Goal: Task Accomplishment & Management: Use online tool/utility

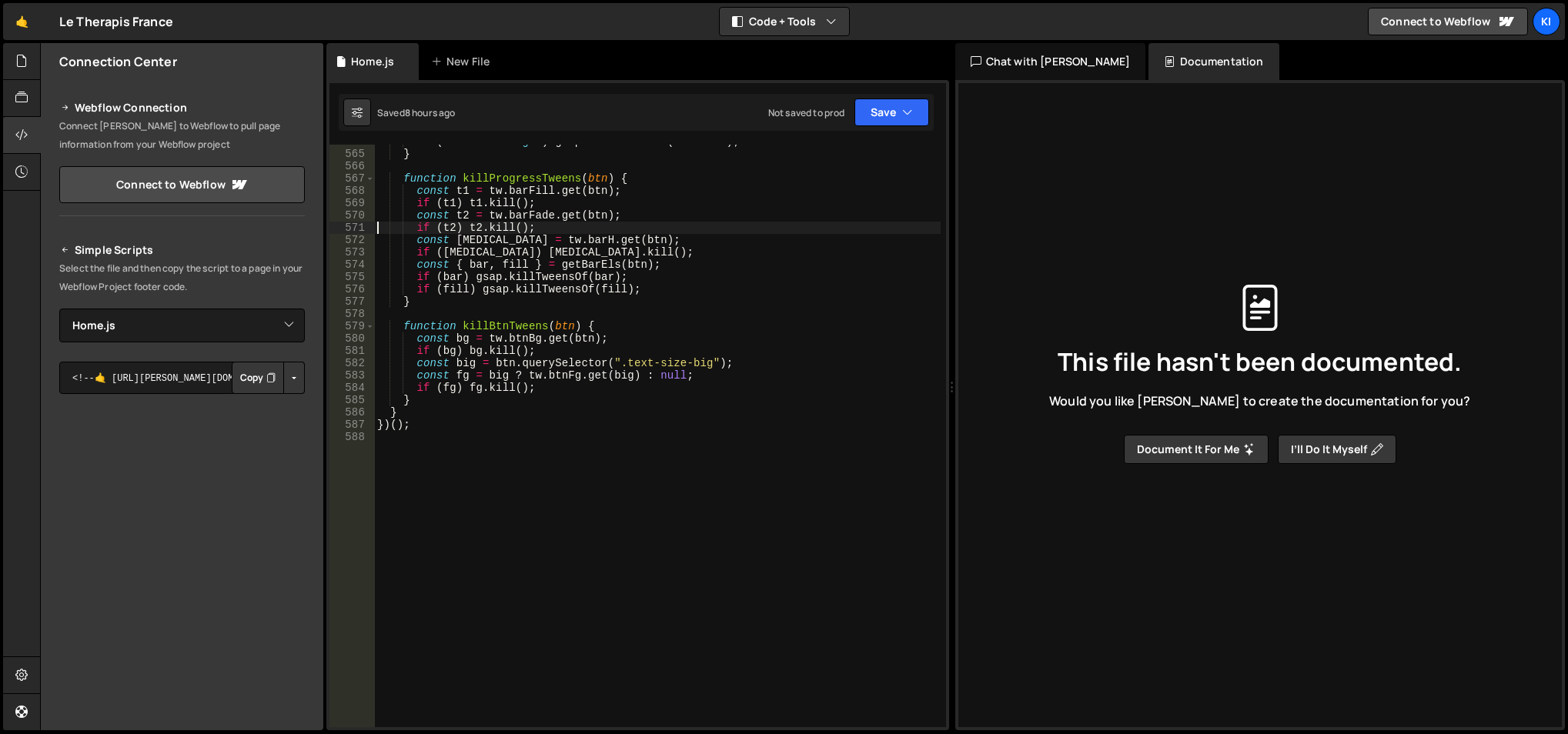
select select "47245"
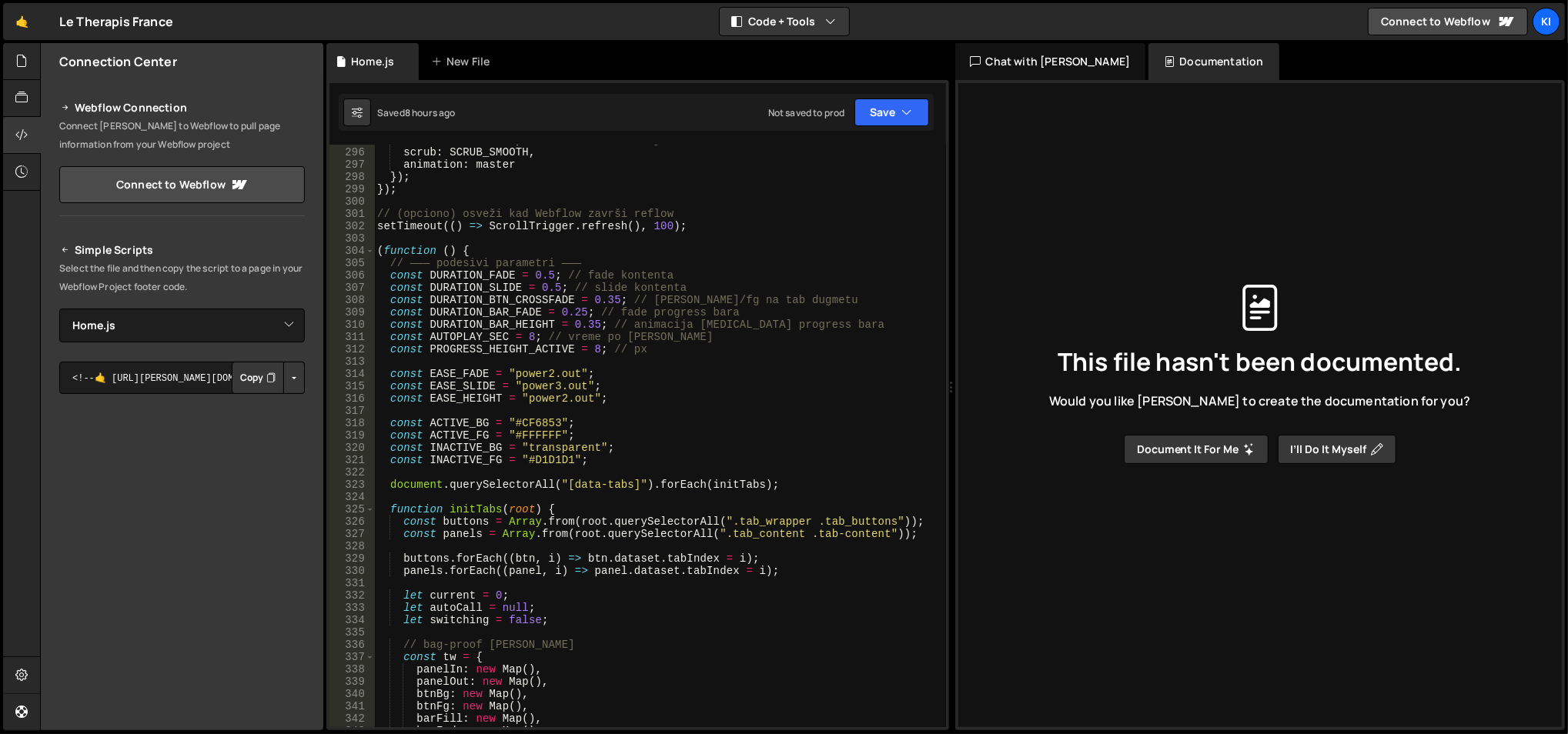
scroll to position [3654, 0]
click at [370, 250] on span at bounding box center [369, 250] width 9 height 13
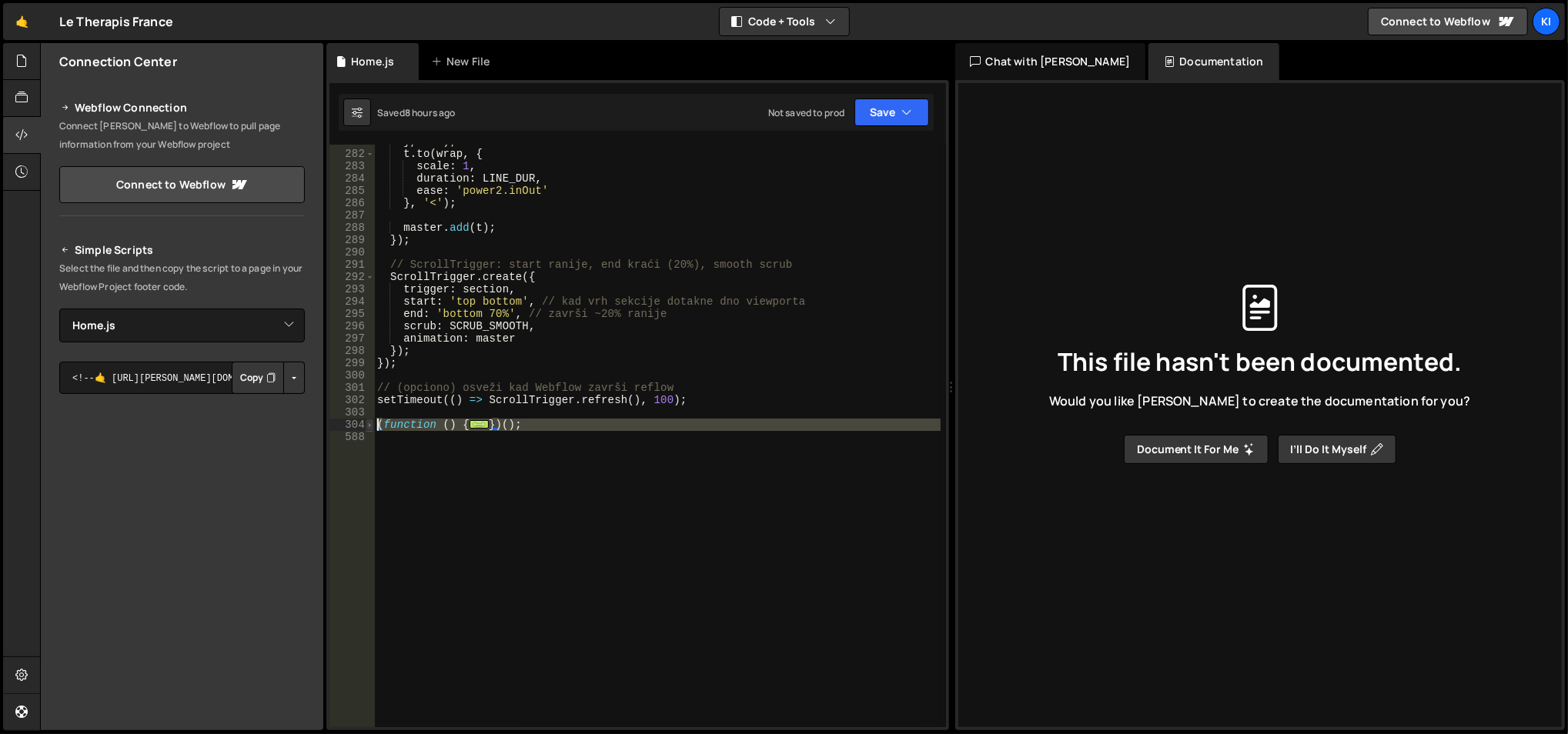
drag, startPoint x: 540, startPoint y: 432, endPoint x: 373, endPoint y: 421, distance: 167.4
click at [373, 421] on div "if (t2) t2.kill(); 281 282 283 284 285 286 287 288 289 290 291 292 293 294 295 …" at bounding box center [637, 436] width 616 height 582
click at [481, 422] on div "} , '>' ) ; t . to ( wrap , { scale : 1 , duration : LINE_DUR , ease : 'power2.…" at bounding box center [656, 436] width 566 height 582
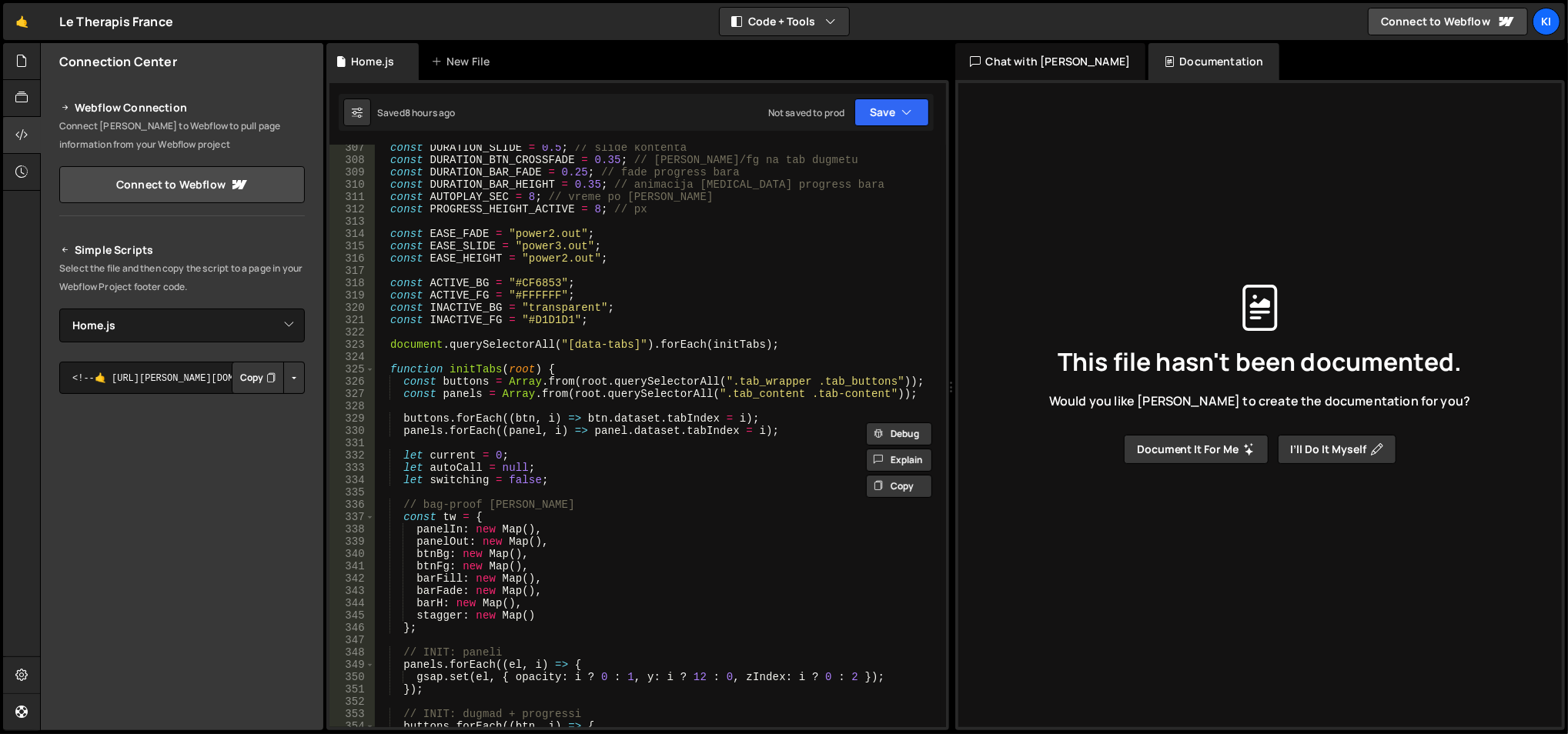
scroll to position [3796, 0]
click at [508, 528] on div "const DURATION_SLIDE = 0.5 ; // slide kontenta const DURATION_BTN_CROSSFADE = 0…" at bounding box center [657, 445] width 568 height 608
type textarea "panelIn: new Map(),"
click at [508, 528] on div "const DURATION_SLIDE = 0.5 ; // slide kontenta const DURATION_BTN_CROSSFADE = 0…" at bounding box center [657, 445] width 568 height 608
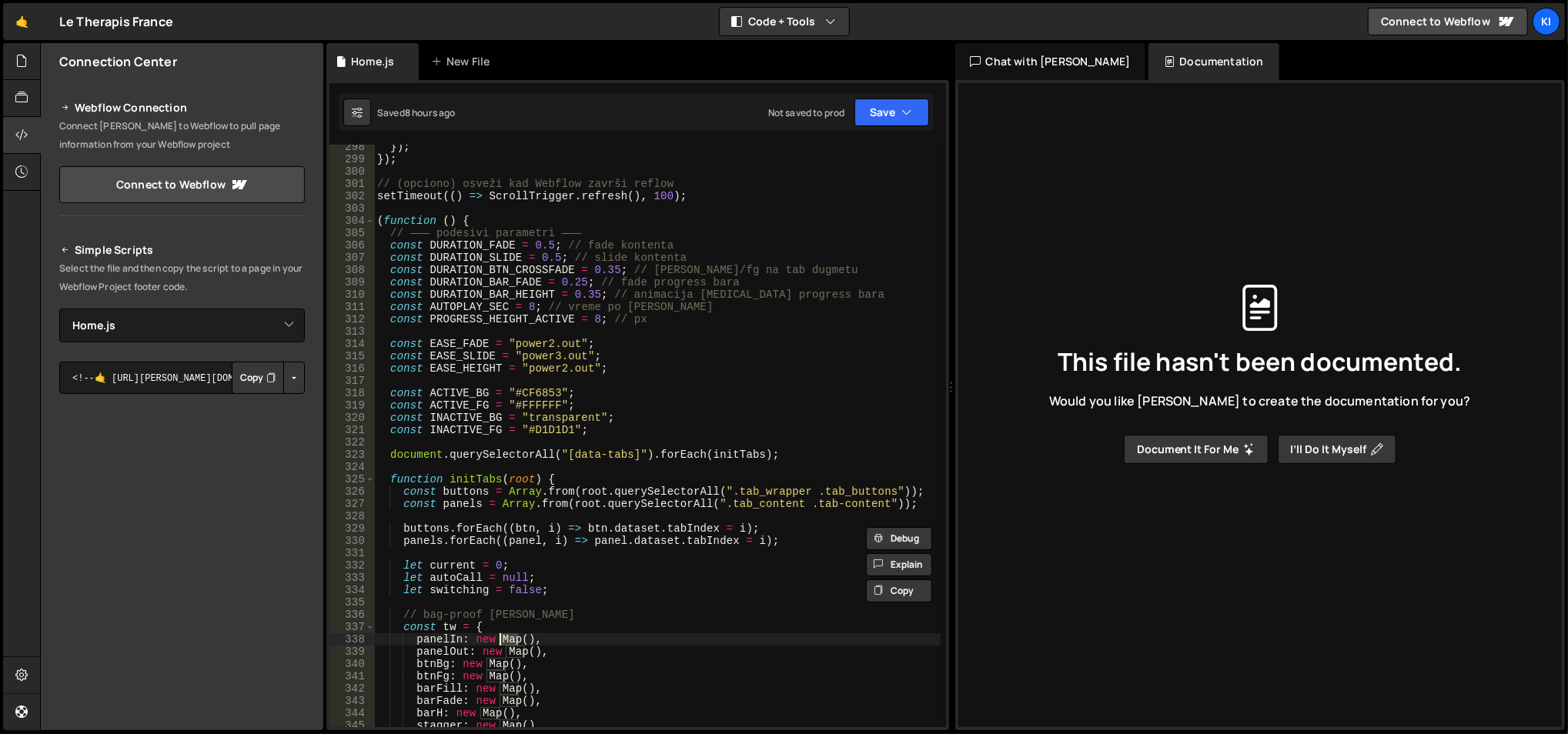
scroll to position [3686, 0]
click at [620, 442] on div "}) ; }) ; // (opciono) osveži kad Webflow završi reflow setTimeout (( ) => Scro…" at bounding box center [657, 445] width 568 height 608
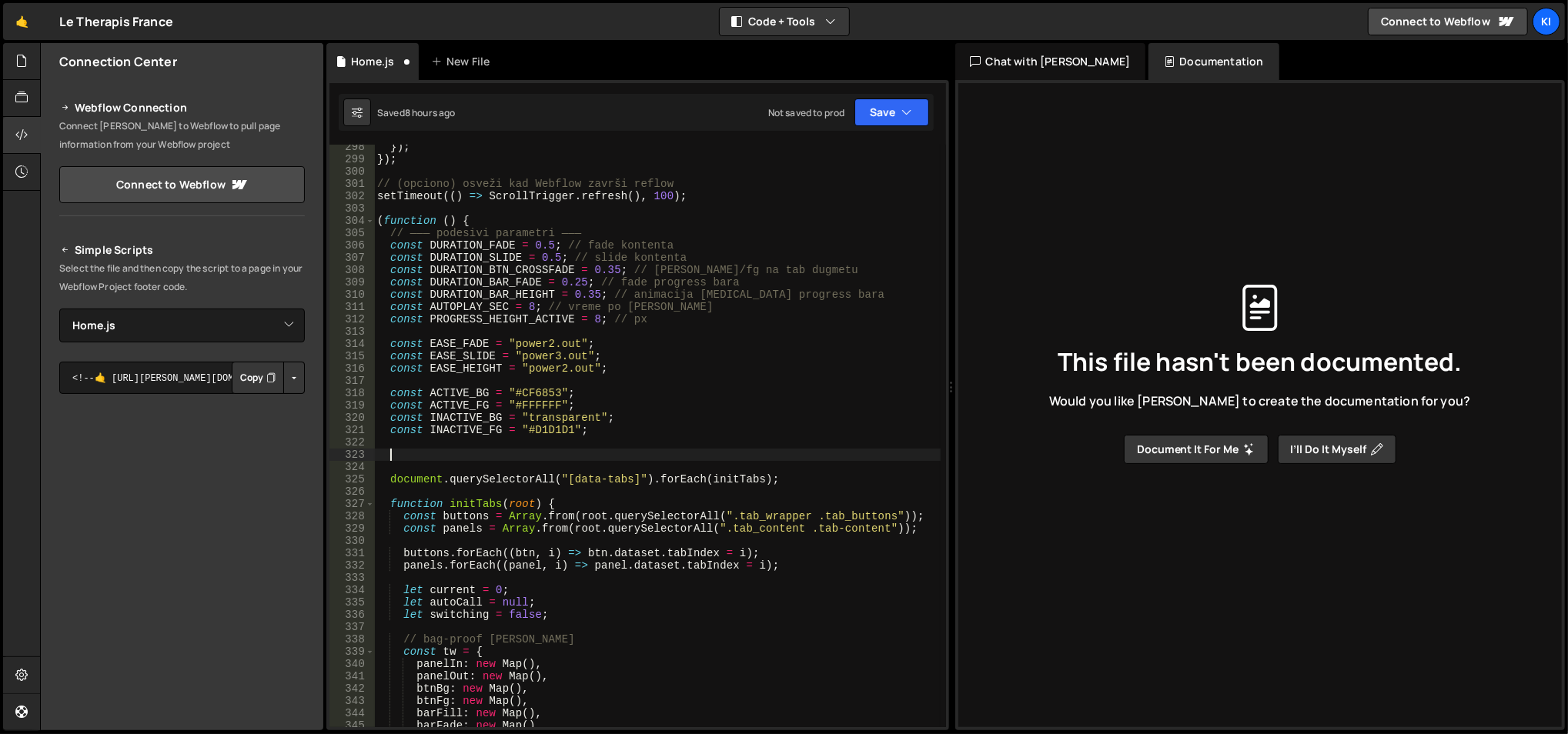
paste textarea "}"
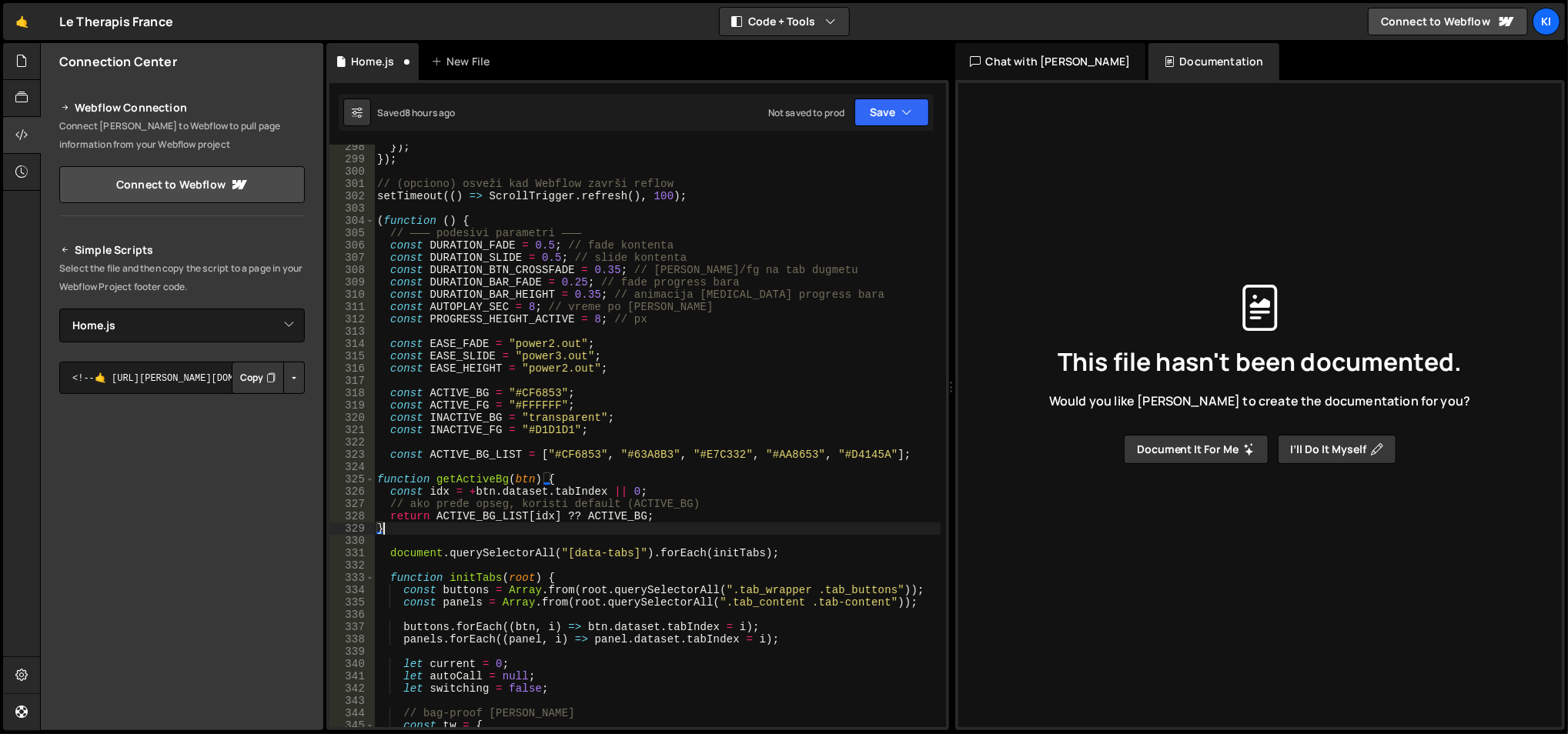
click at [639, 434] on div "}) ; }) ; // (opciono) osveži kad Webflow završi reflow setTimeout (( ) => Scro…" at bounding box center [657, 445] width 568 height 608
click at [624, 517] on div "}) ; }) ; // (opciono) osveži kad Webflow završi reflow setTimeout (( ) => Scro…" at bounding box center [657, 445] width 568 height 608
click at [623, 405] on div "}) ; }) ; // (opciono) osveži kad Webflow završi reflow setTimeout (( ) => Scro…" at bounding box center [657, 445] width 568 height 608
type textarea "const ACTIVE_FG = "#FFFFFF";"
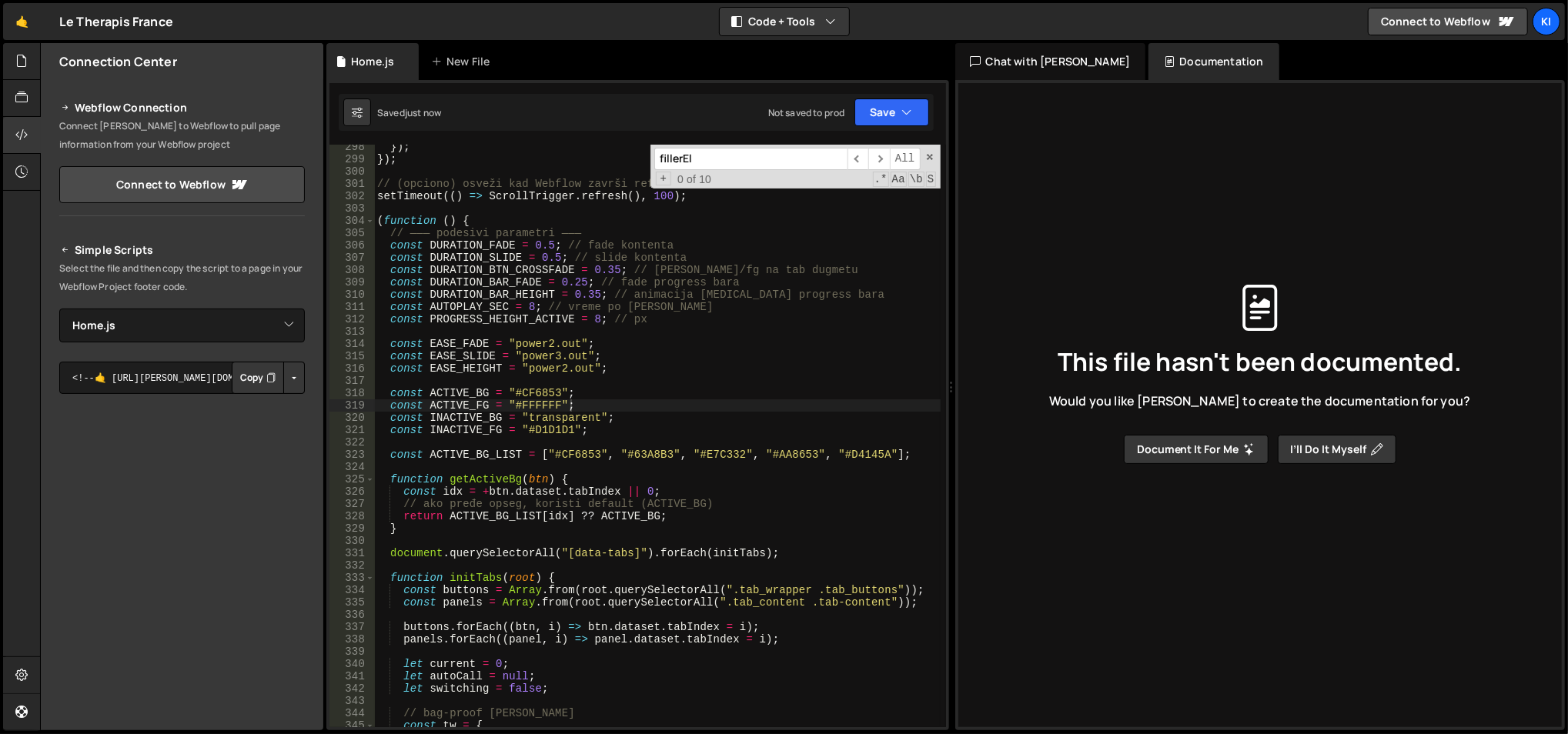
paste input "setButtonVisua"
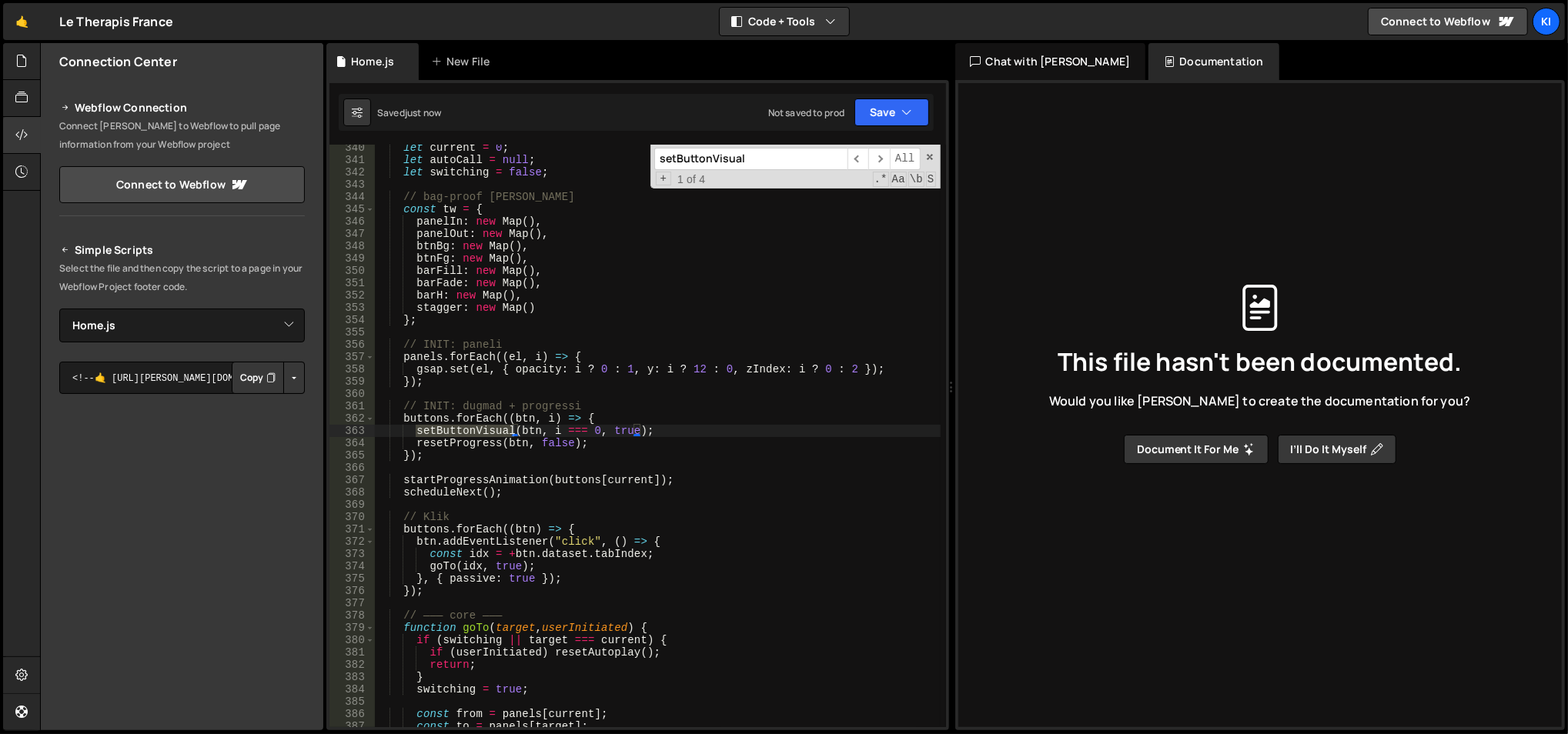
scroll to position [4202, 0]
type input "setButtonVisual"
click at [880, 156] on span "​" at bounding box center [879, 159] width 21 height 22
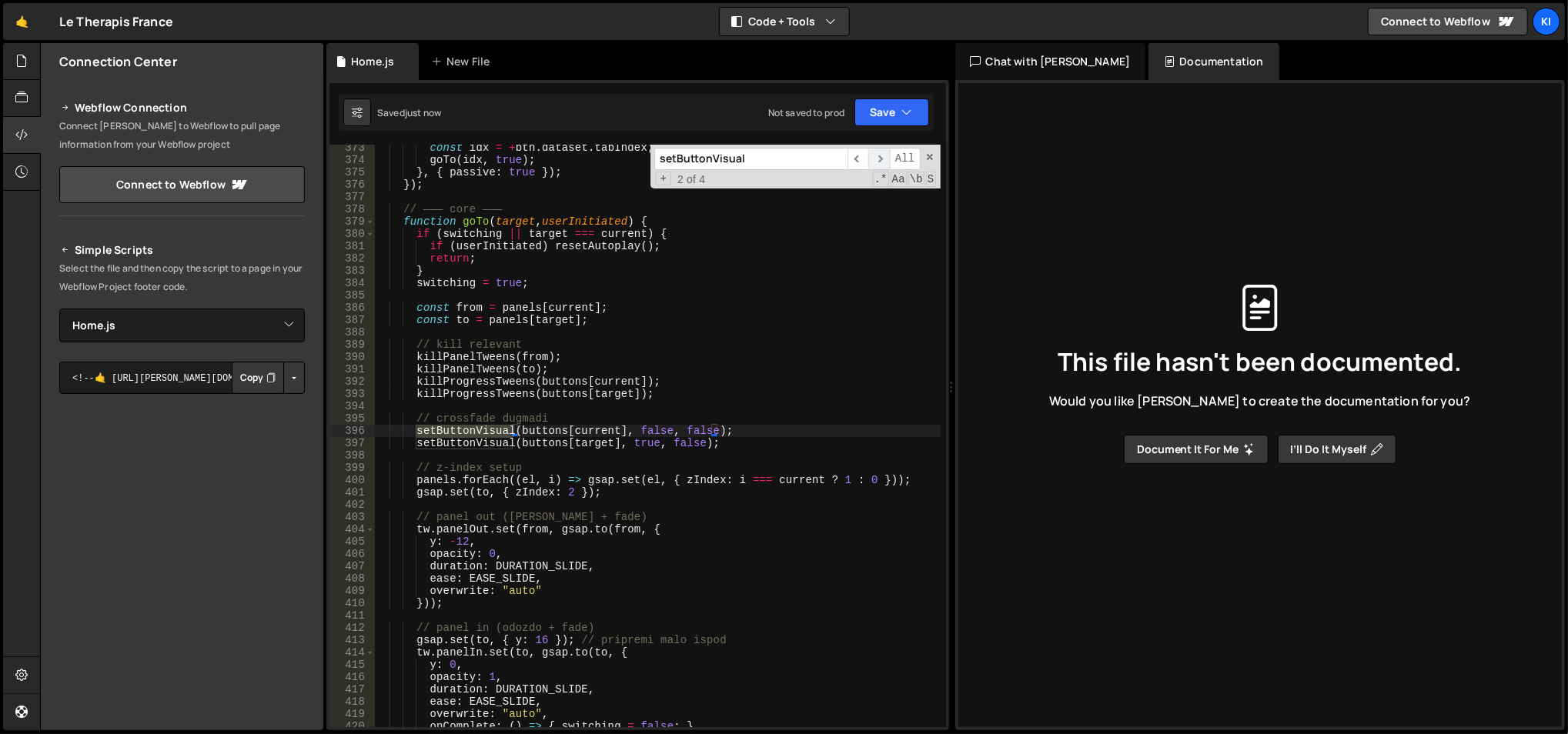
click at [880, 156] on span "​" at bounding box center [879, 159] width 21 height 22
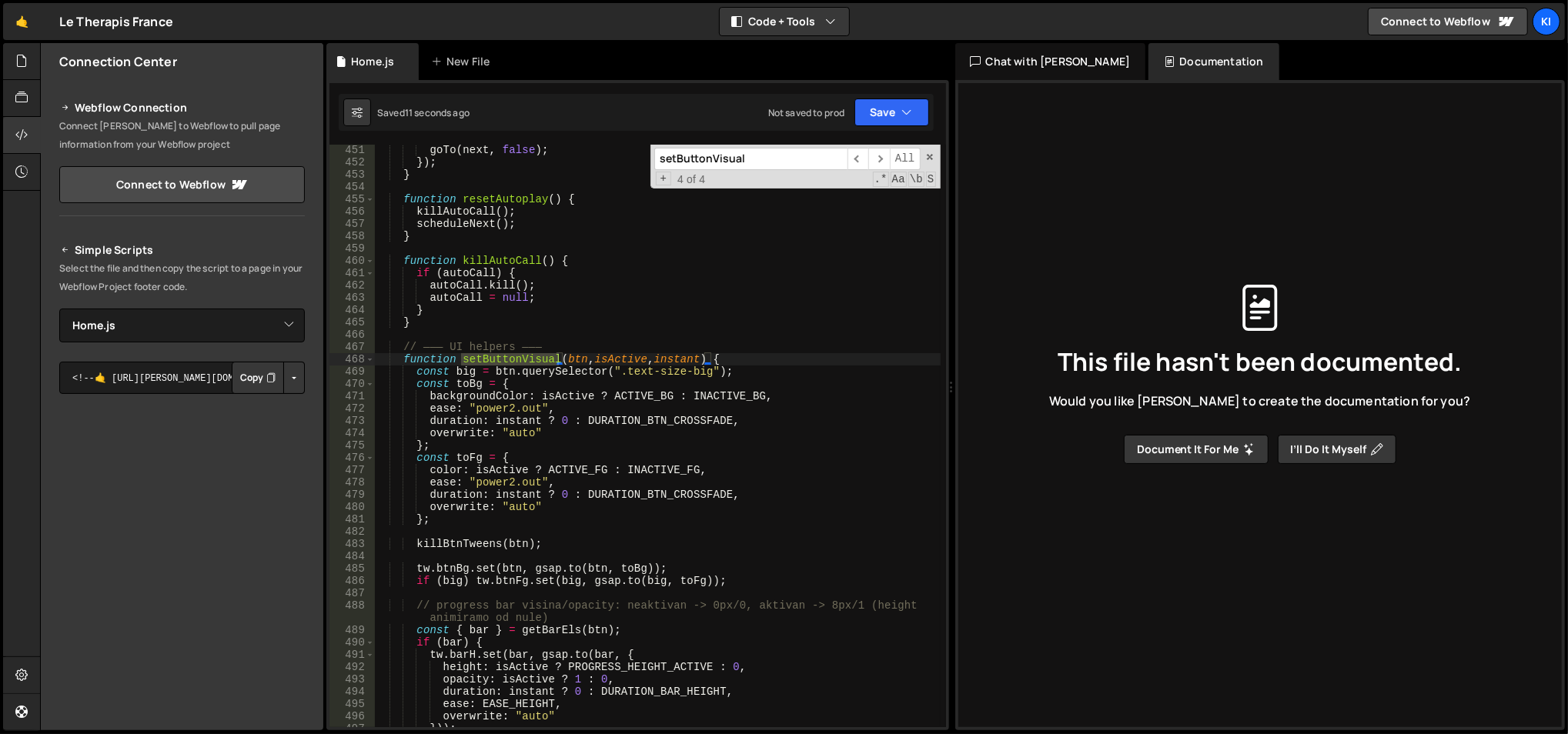
scroll to position [5579, 0]
click at [368, 359] on span at bounding box center [369, 359] width 9 height 13
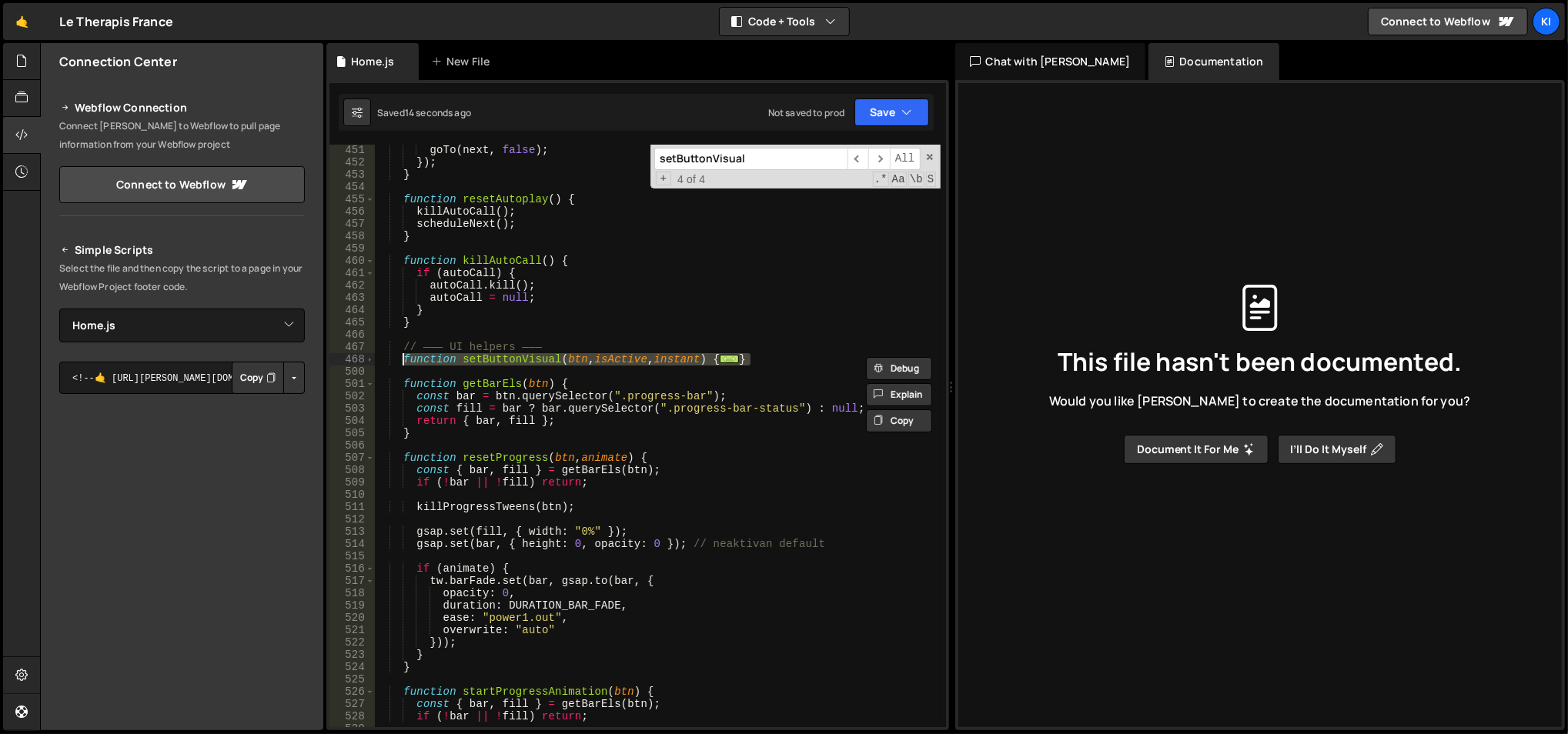
drag, startPoint x: 777, startPoint y: 355, endPoint x: 403, endPoint y: 361, distance: 374.0
click at [403, 361] on div "goTo ( next , false ) ; }) ; } function resetAutoplay ( ) { killAutoCall ( ) ; …" at bounding box center [657, 448] width 568 height 608
type textarea "function setButtonVisual(btn, isActive, instant) { const big = btn.querySelecto…"
paste textarea
